Goal: Find specific page/section: Find specific page/section

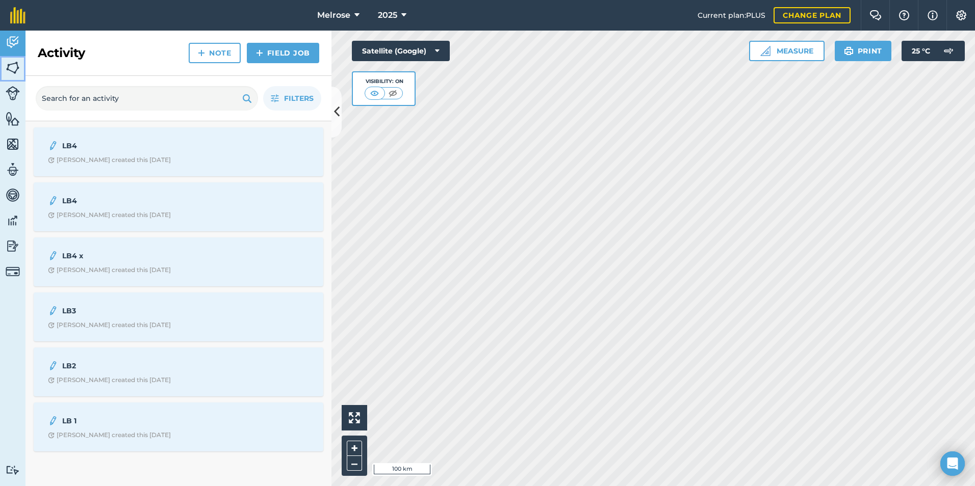
click at [13, 67] on img at bounding box center [13, 67] width 14 height 15
